Goal: Transaction & Acquisition: Download file/media

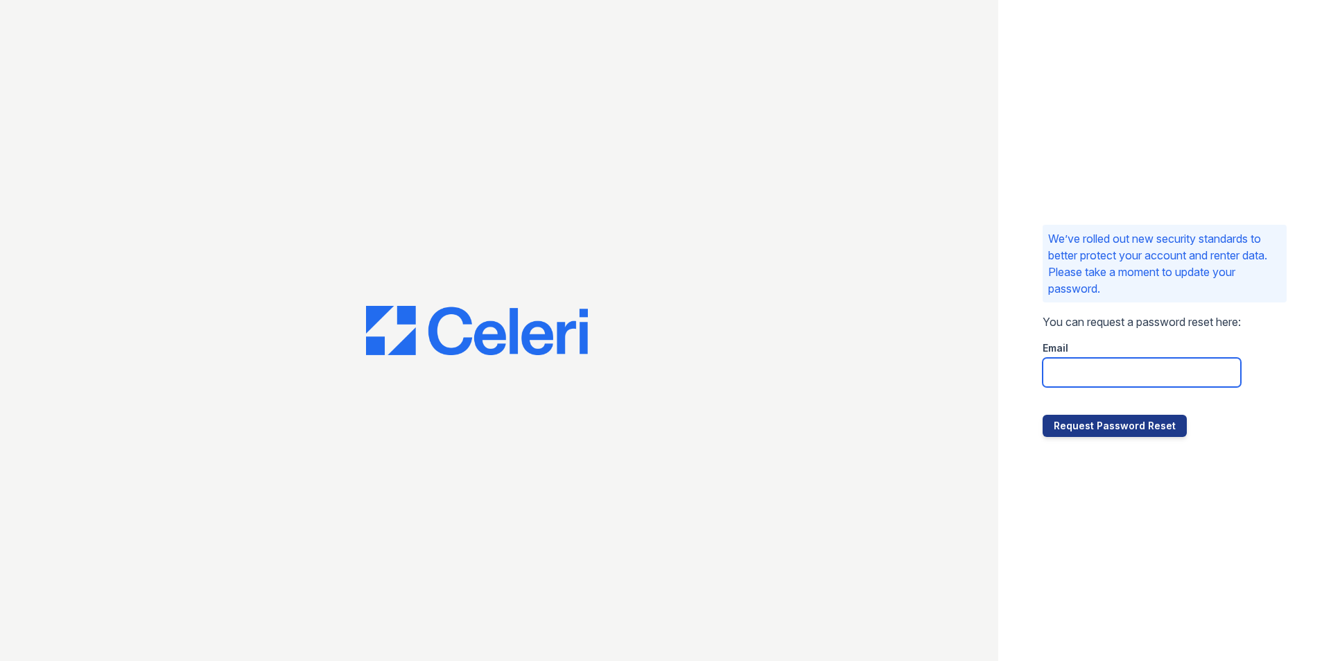
click at [1096, 362] on input "email" at bounding box center [1142, 372] width 198 height 29
type input "belmond.pm@cafmanagement.com"
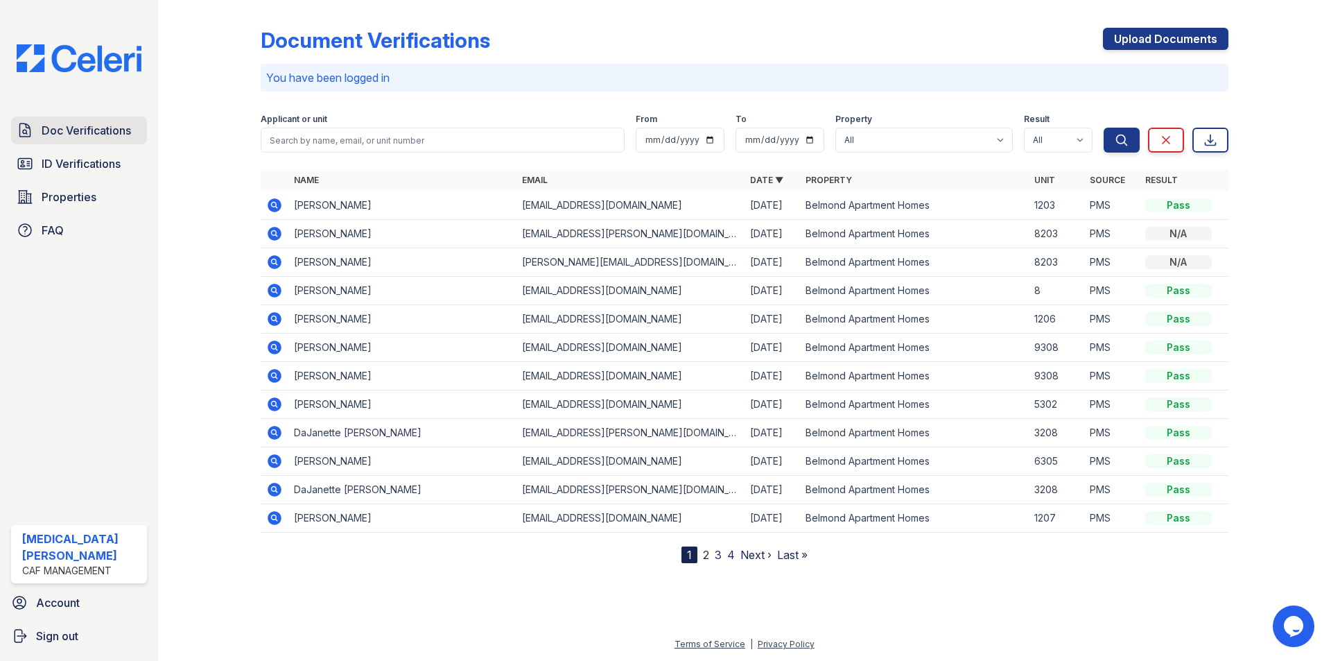
click at [71, 137] on span "Doc Verifications" at bounding box center [86, 130] width 89 height 17
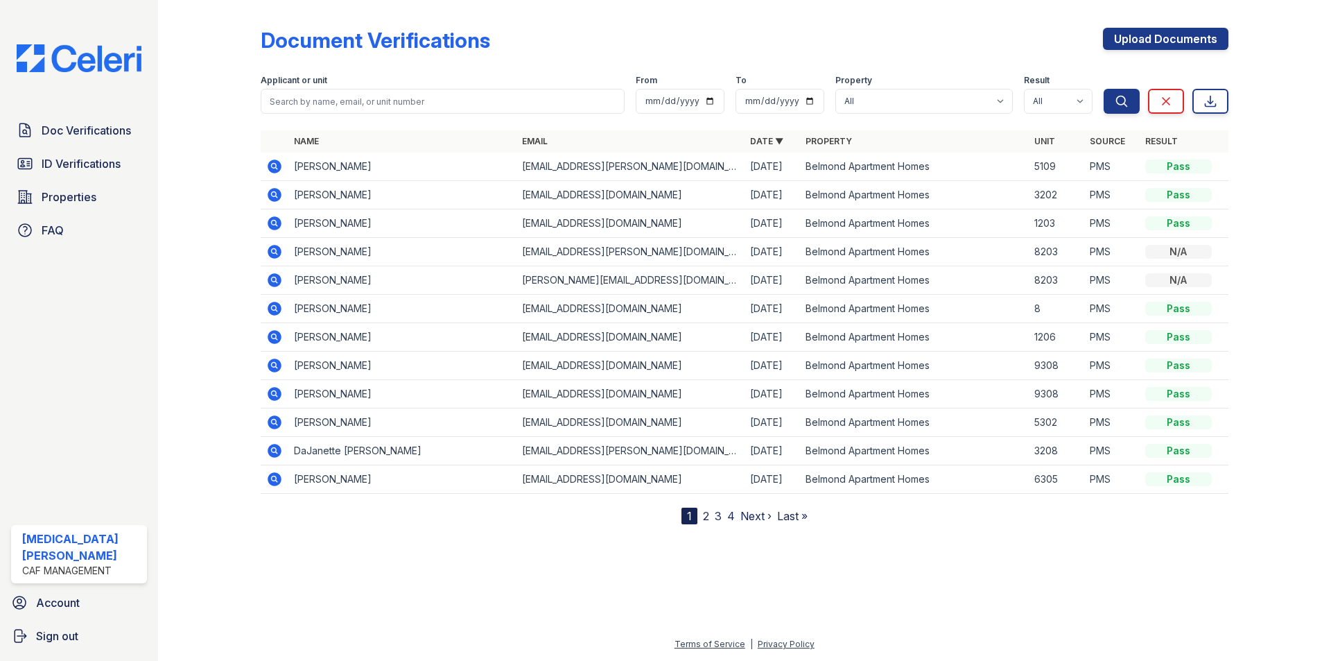
click at [274, 282] on icon at bounding box center [275, 280] width 14 height 14
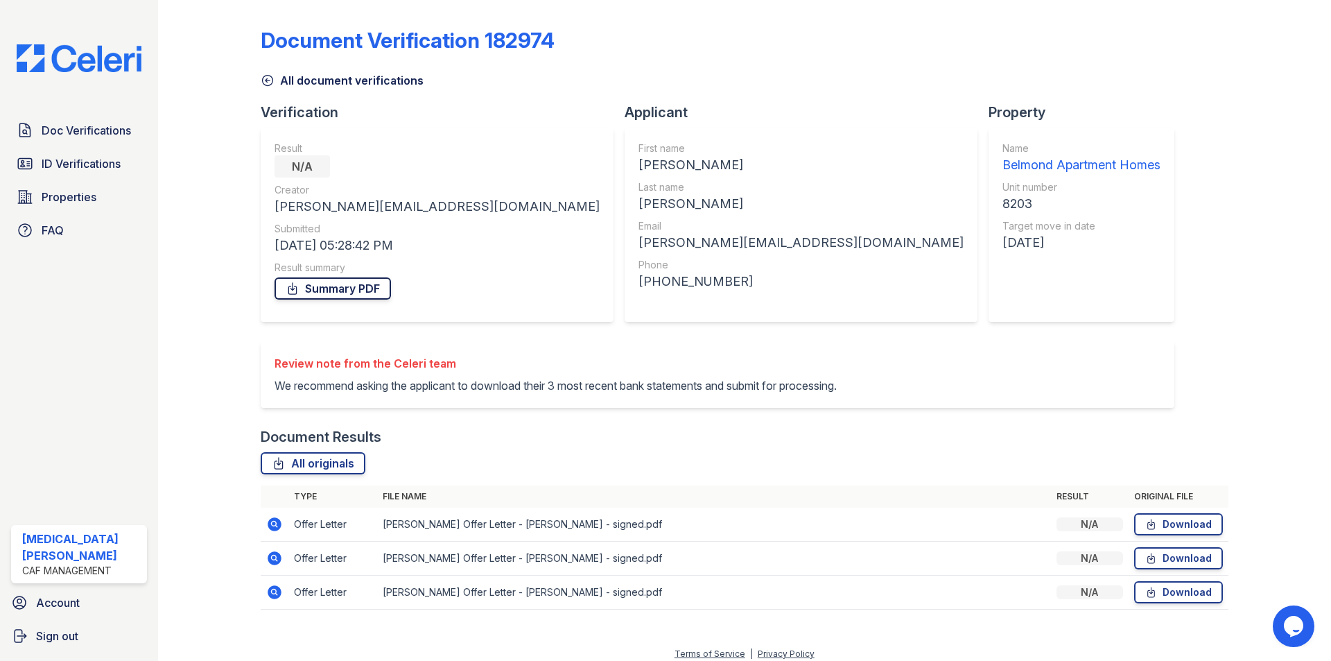
scroll to position [26, 0]
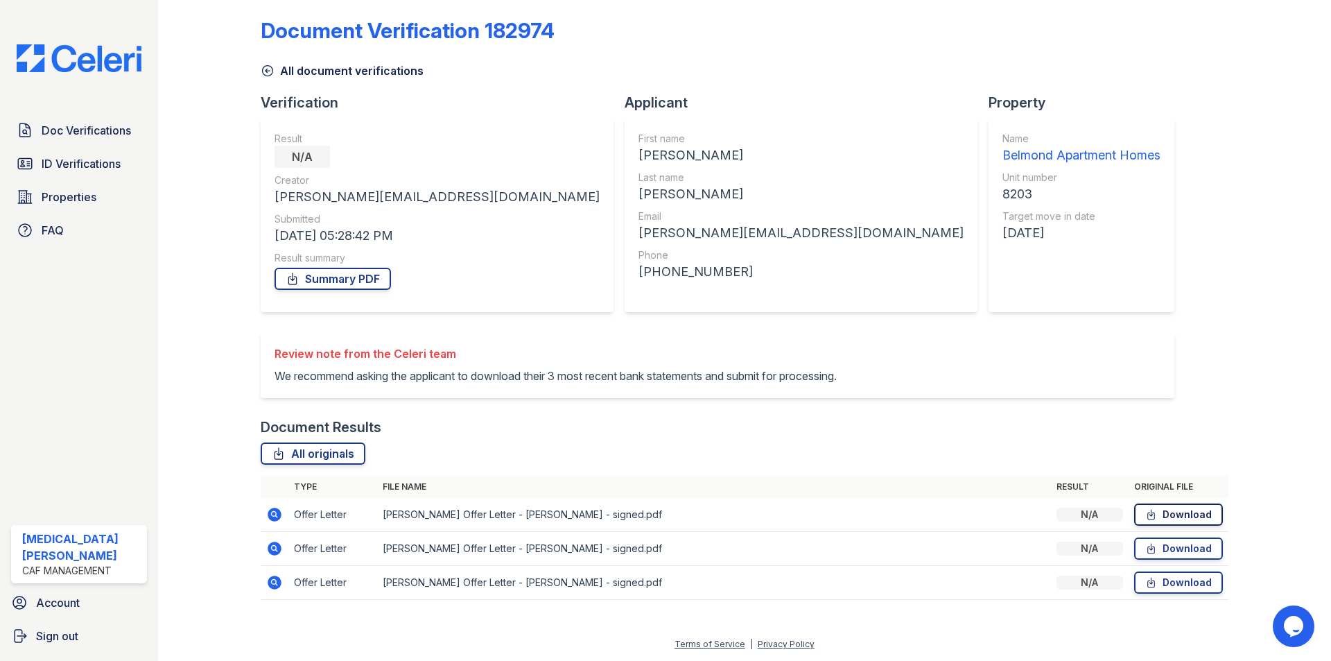
click at [1170, 519] on link "Download" at bounding box center [1178, 514] width 89 height 22
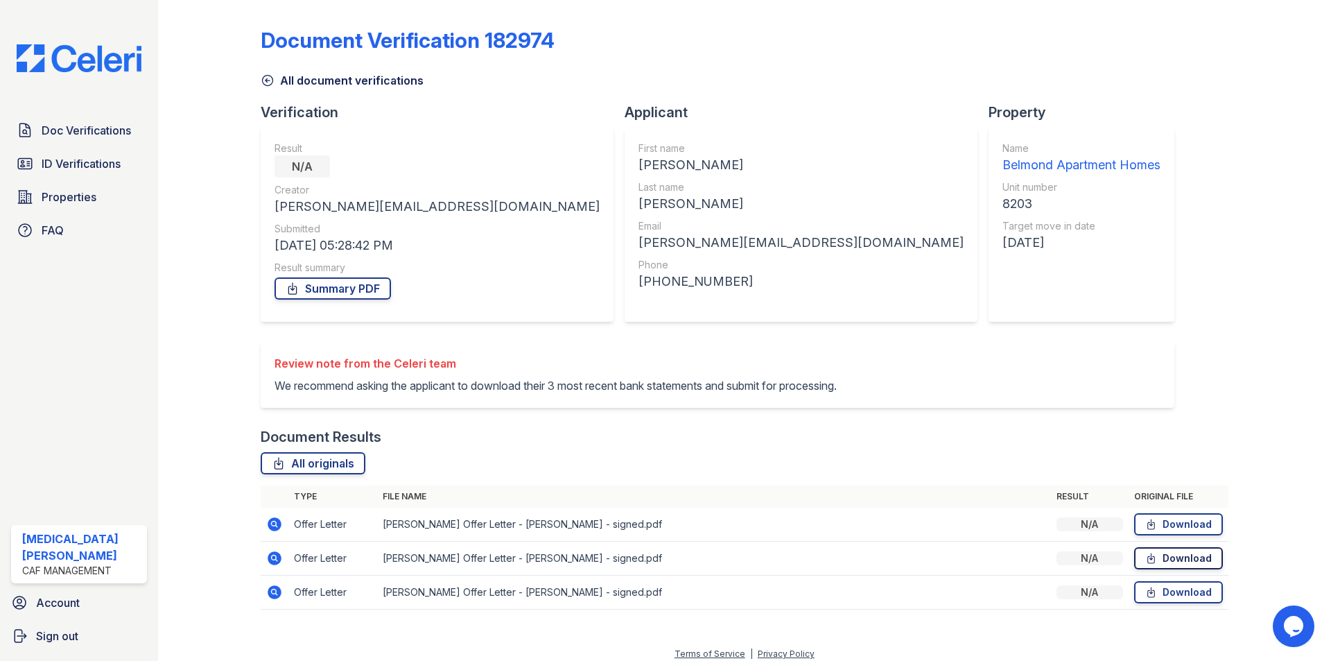
click at [1168, 569] on link "Download" at bounding box center [1178, 558] width 89 height 22
click at [74, 128] on span "Doc Verifications" at bounding box center [86, 130] width 89 height 17
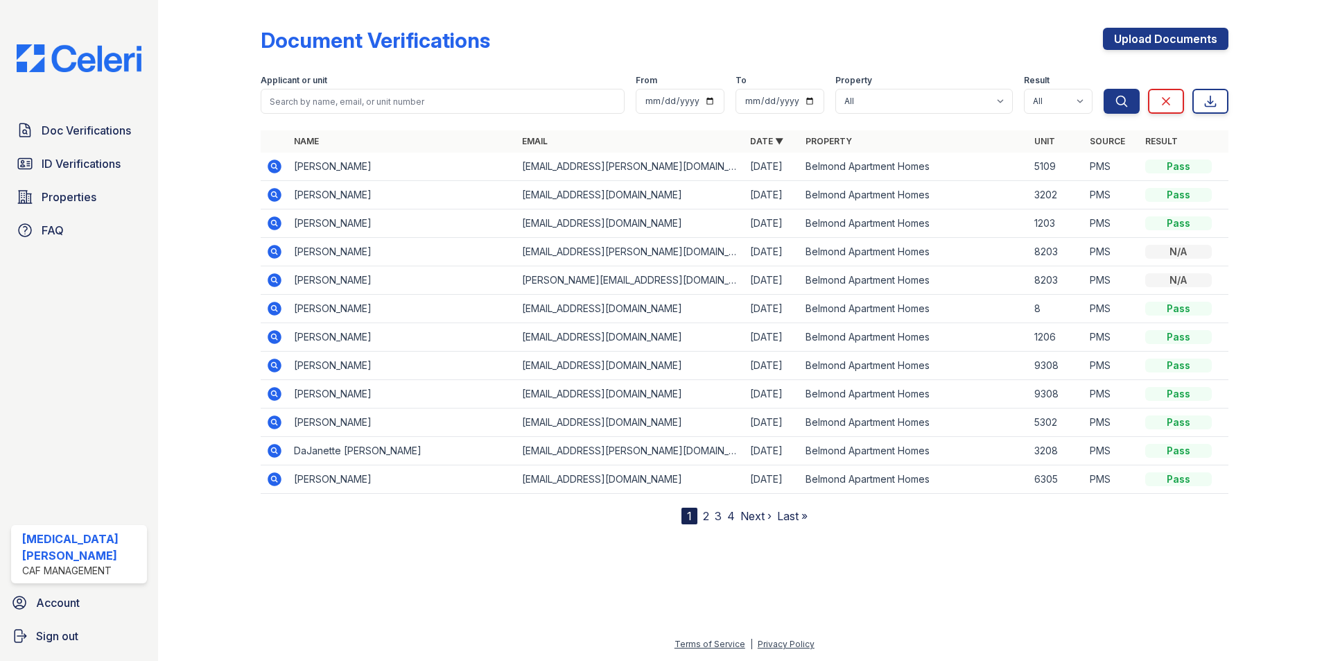
click at [273, 251] on icon at bounding box center [273, 250] width 3 height 3
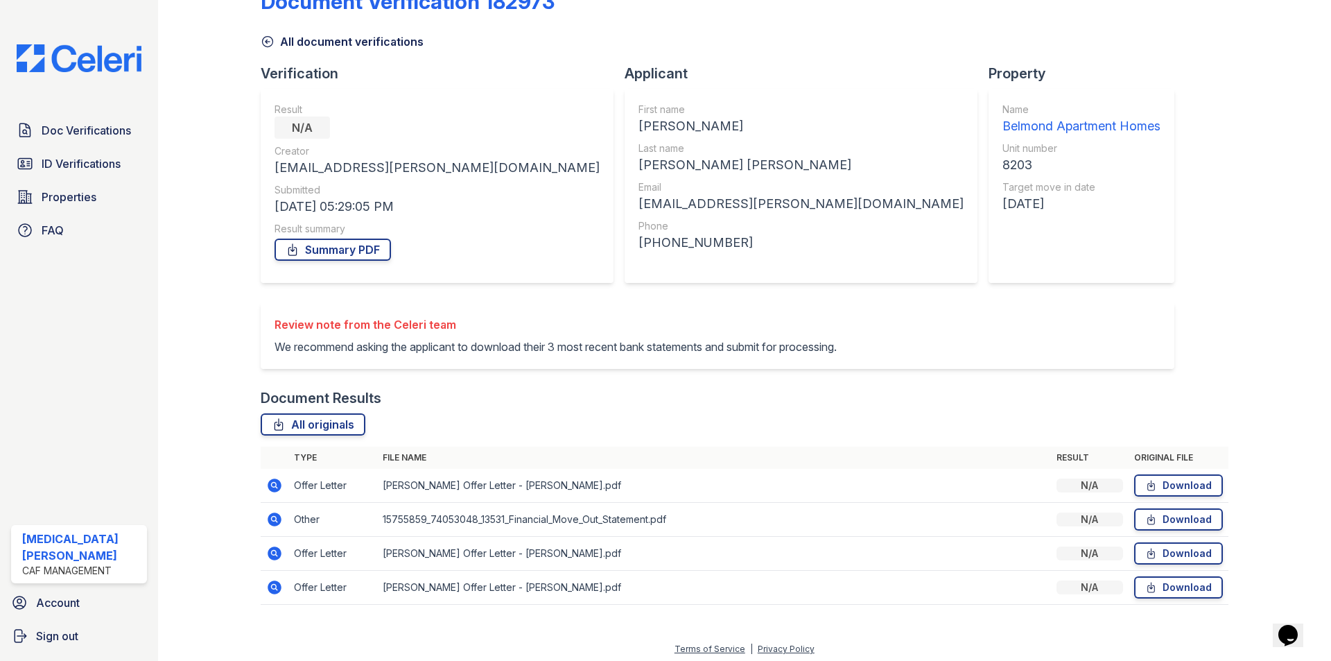
scroll to position [60, 0]
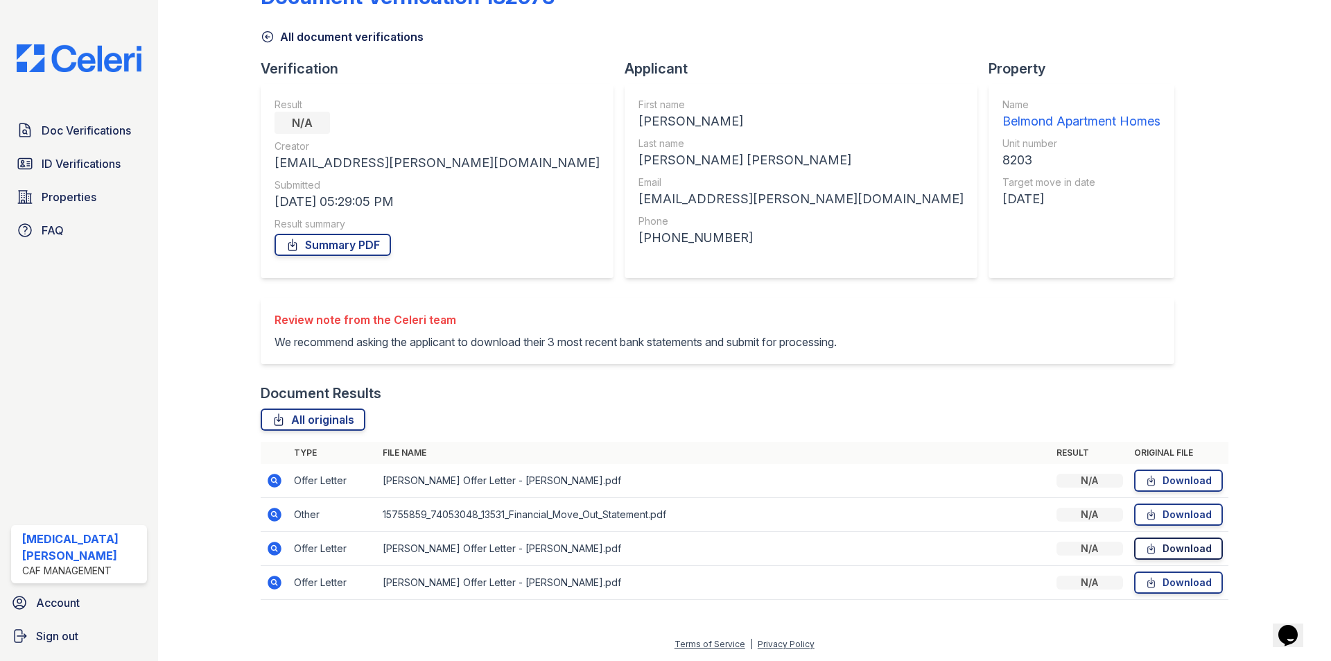
click at [1150, 549] on link "Download" at bounding box center [1178, 548] width 89 height 22
click at [73, 134] on span "Doc Verifications" at bounding box center [86, 130] width 89 height 17
